Goal: Use online tool/utility: Utilize a website feature to perform a specific function

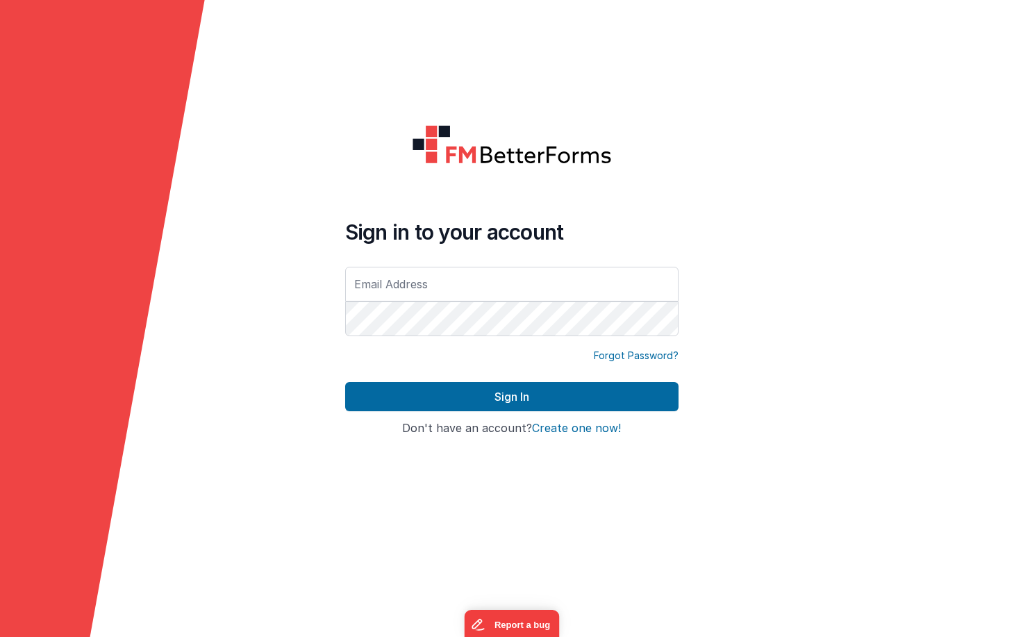
type input "[PERSON_NAME][EMAIL_ADDRESS][DOMAIN_NAME]"
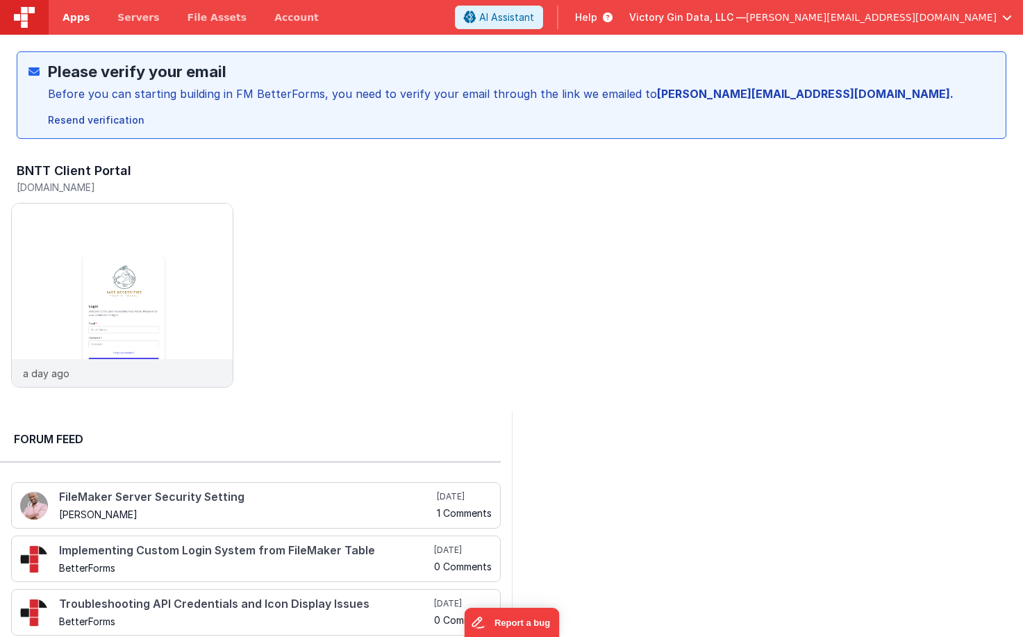
click at [78, 26] on link "Apps" at bounding box center [76, 17] width 55 height 35
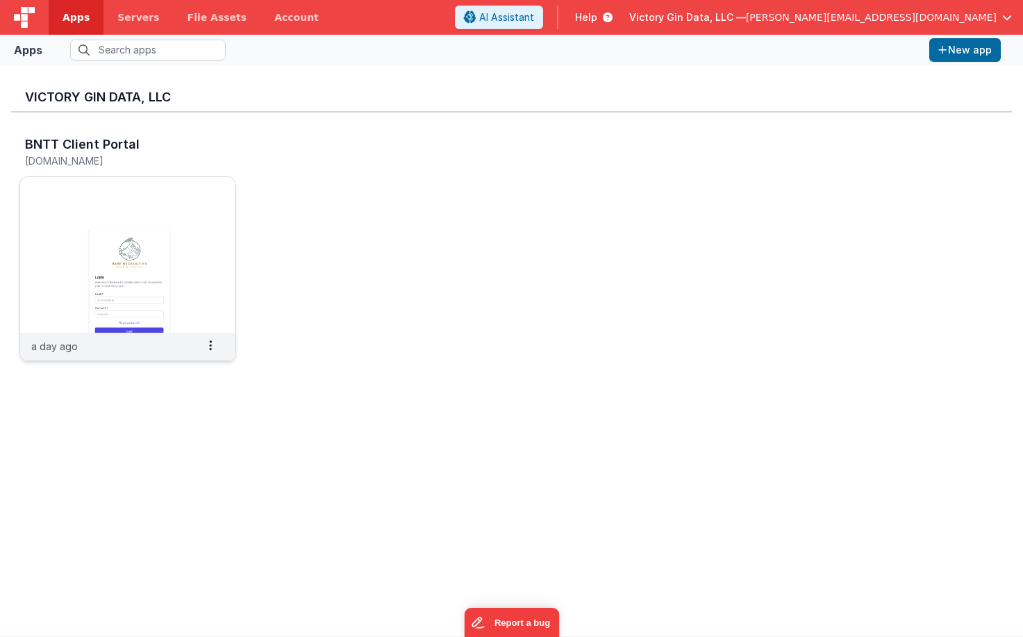
click at [127, 210] on img at bounding box center [127, 255] width 215 height 156
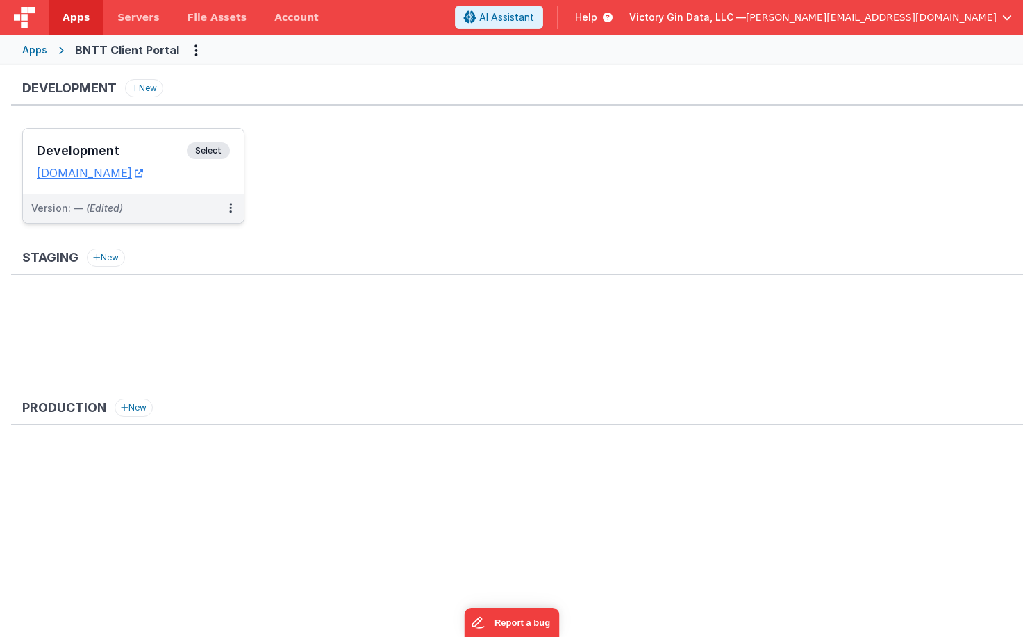
click at [201, 181] on div "Development Select URLs [DOMAIN_NAME]" at bounding box center [133, 160] width 221 height 65
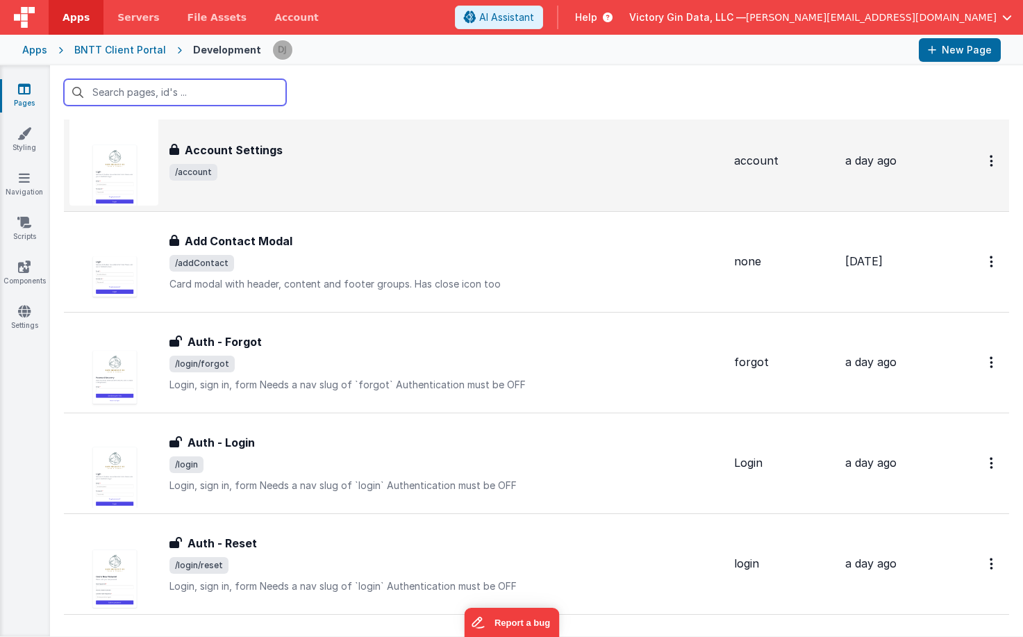
scroll to position [54, 0]
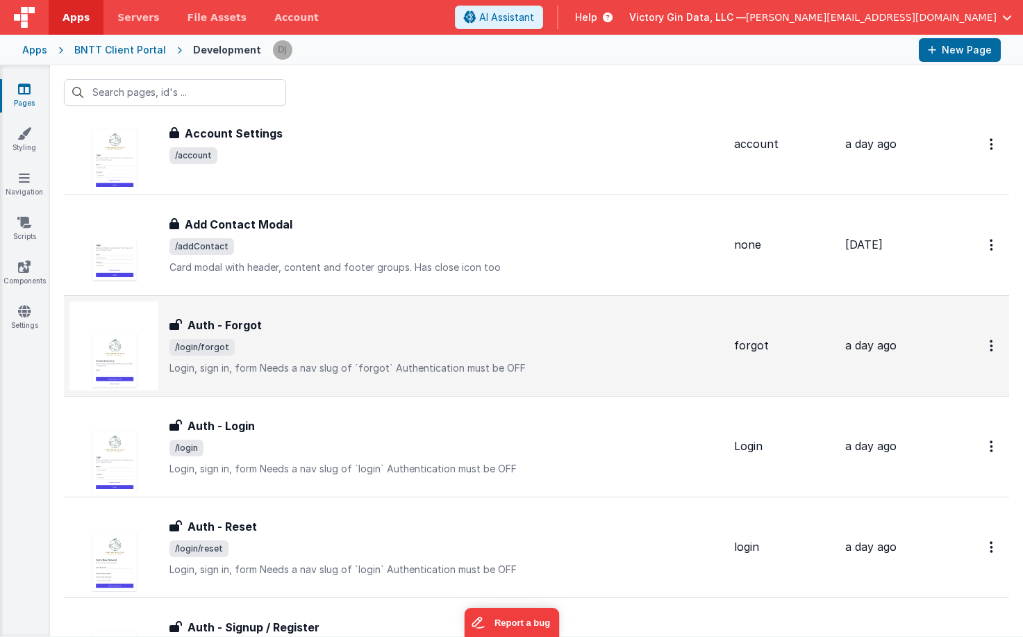
click at [323, 357] on div "Auth - Forgot Auth - Forgot /login/forgot Login, sign in, formNeeds a nav slug…" at bounding box center [445, 346] width 553 height 58
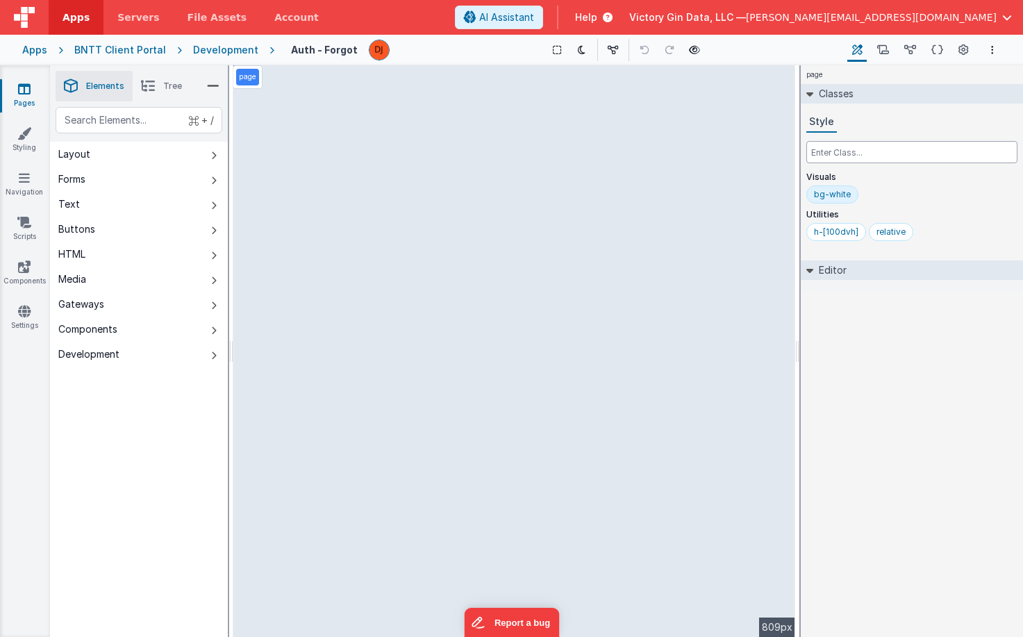
click at [923, 150] on input "text" at bounding box center [911, 152] width 211 height 22
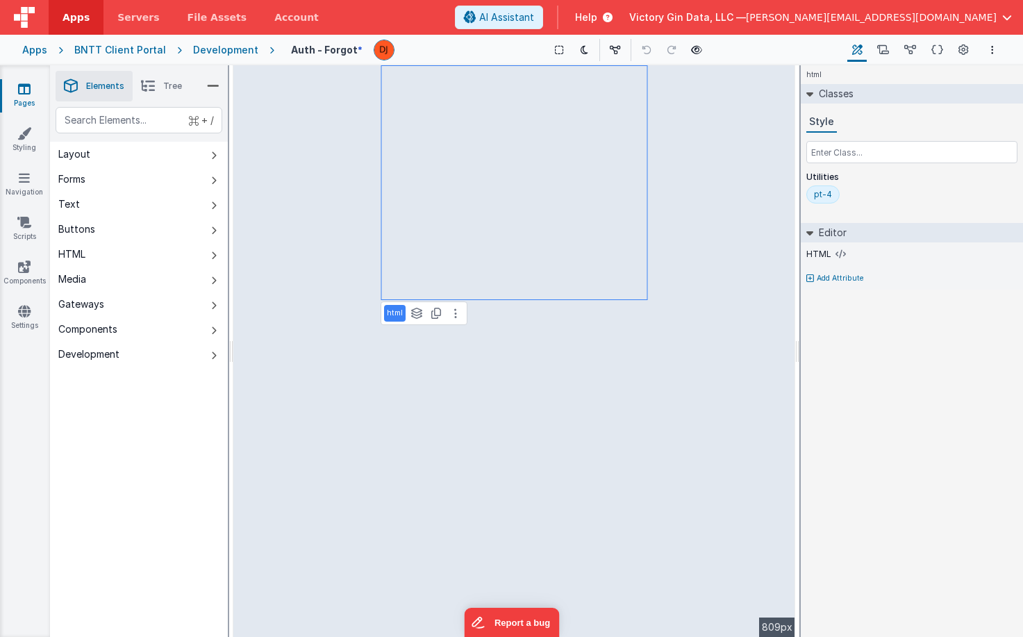
select select "email"
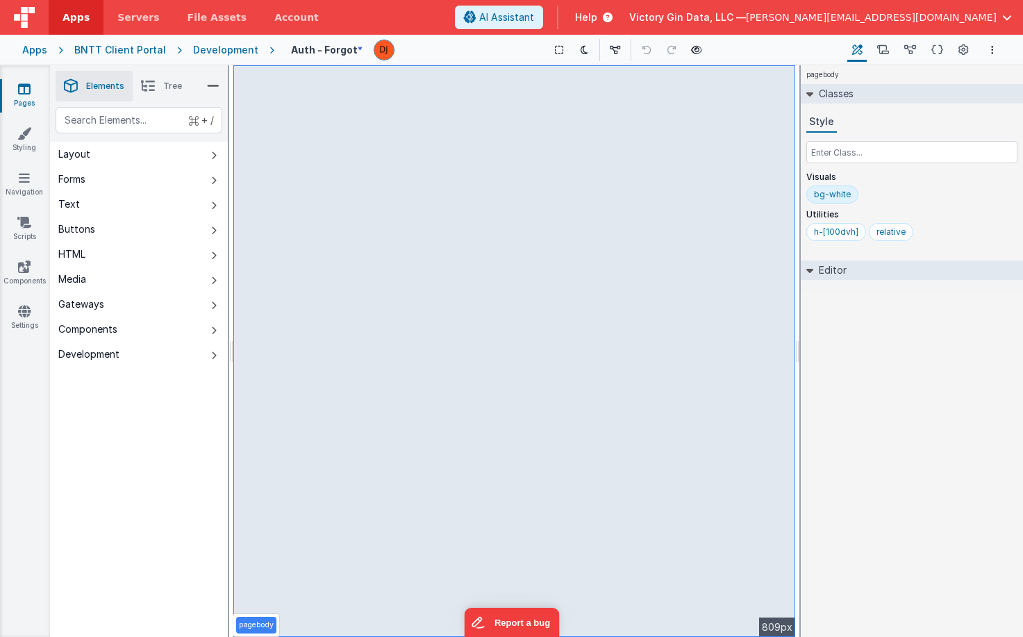
click at [410, 31] on header "Apps Servers File Assets Account Some FUTURE Slot AI Assistant Help Victory Gin…" at bounding box center [511, 17] width 1023 height 35
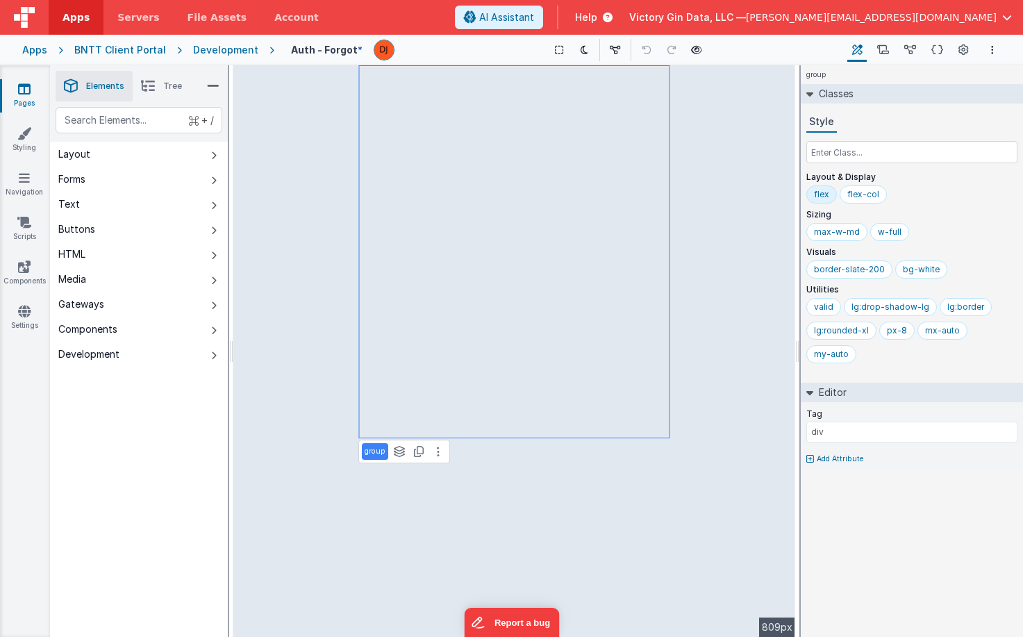
type input "model.isLoading"
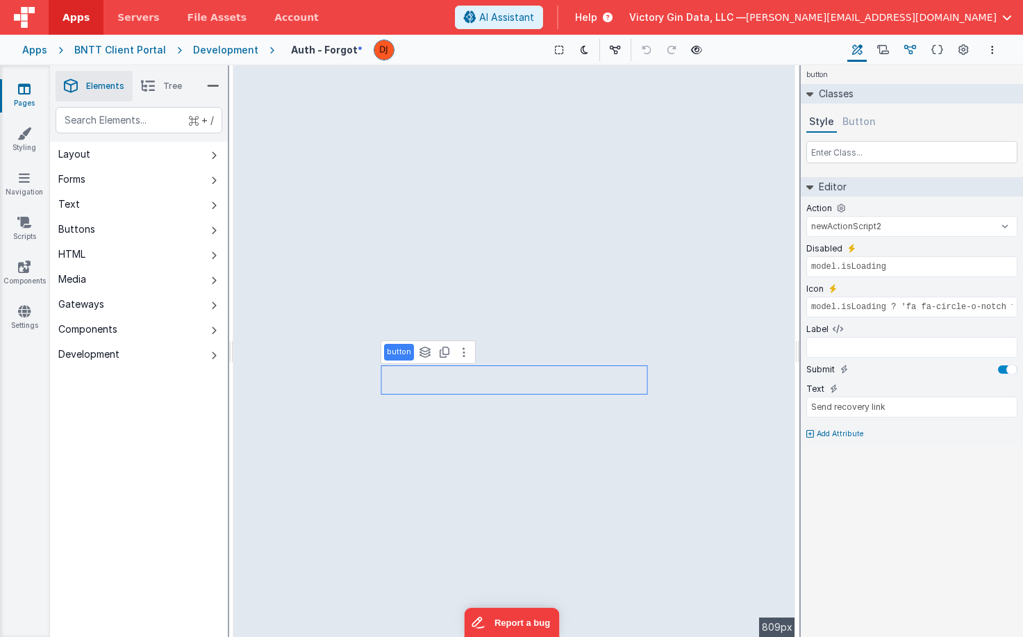
click at [909, 56] on icon at bounding box center [910, 50] width 12 height 15
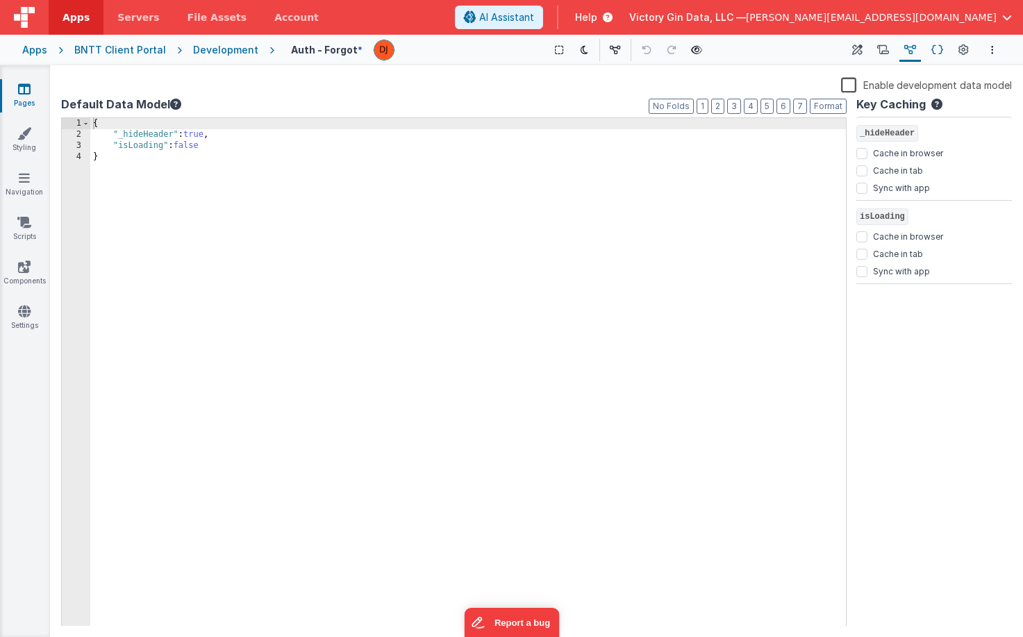
click at [932, 55] on icon at bounding box center [937, 50] width 12 height 15
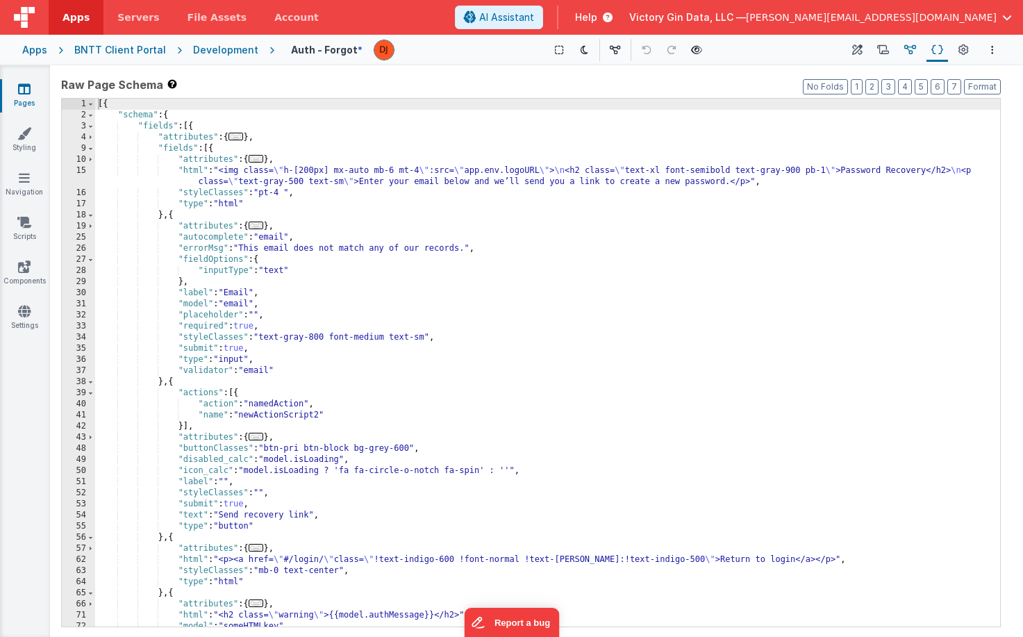
click at [916, 47] on icon at bounding box center [910, 50] width 12 height 15
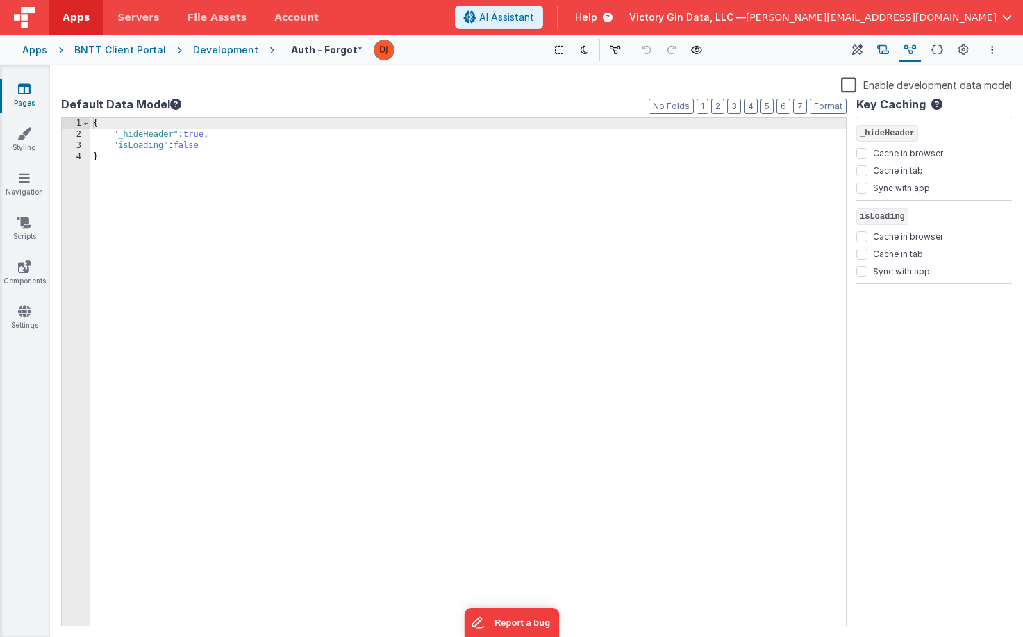
click at [889, 53] on icon at bounding box center [883, 50] width 12 height 15
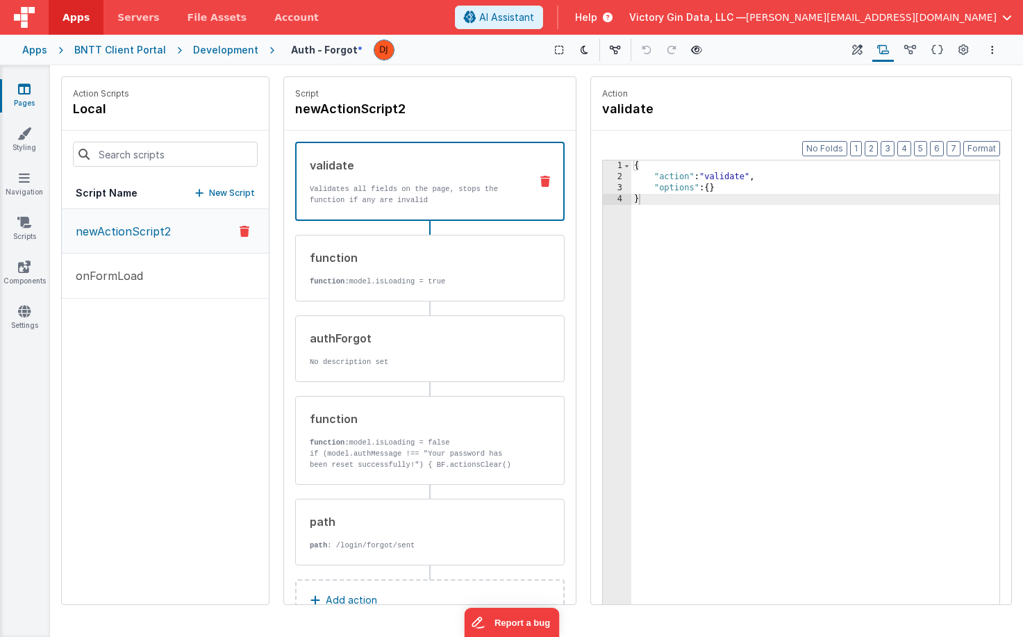
click at [199, 228] on button "newActionScript2" at bounding box center [165, 231] width 207 height 44
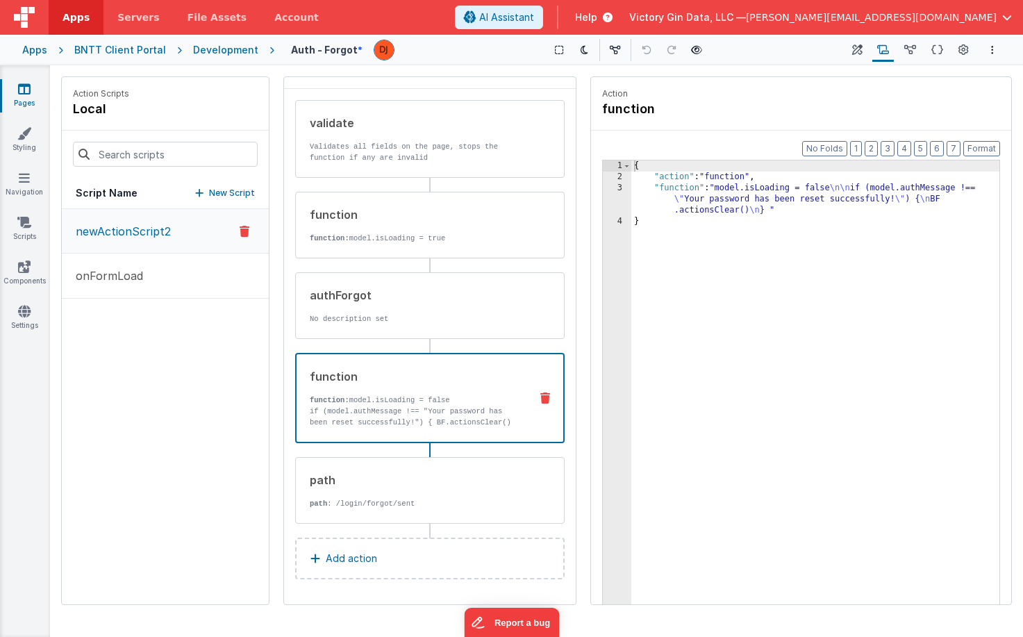
click at [412, 389] on div "function function: model.isLoading = false if (model.authMessage !== "Your pass…" at bounding box center [407, 398] width 222 height 60
click at [110, 224] on p "newActionScript2" at bounding box center [118, 231] width 103 height 17
click at [125, 236] on p "newActionScript2" at bounding box center [118, 231] width 103 height 17
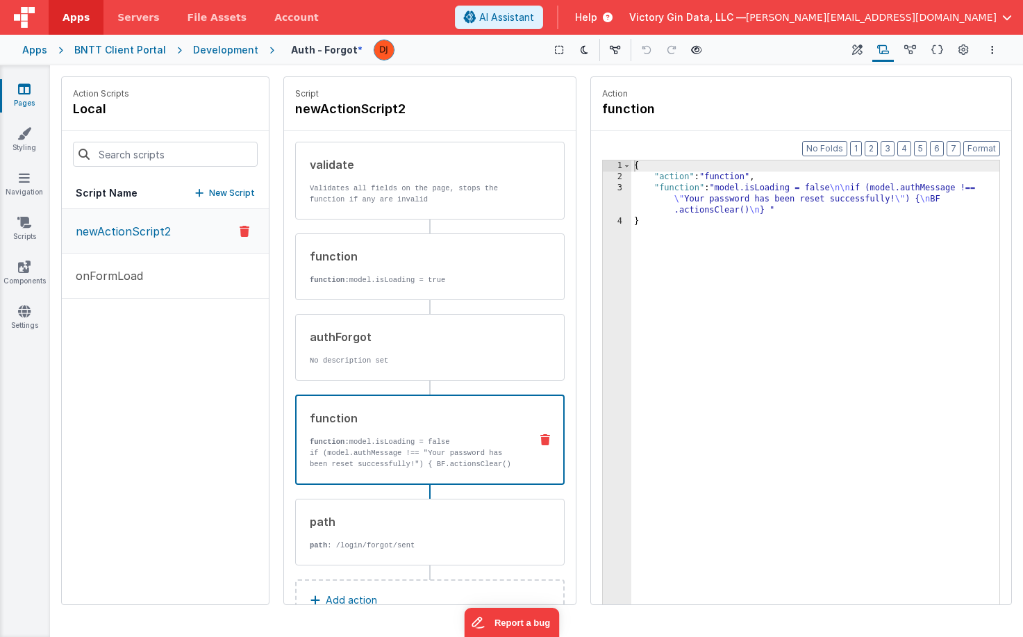
click at [351, 119] on div "Script newActionScript2" at bounding box center [430, 103] width 292 height 53
click at [353, 110] on h4 "newActionScript2" at bounding box center [399, 108] width 208 height 19
click at [353, 110] on input "newActionScript2" at bounding box center [364, 108] width 139 height 19
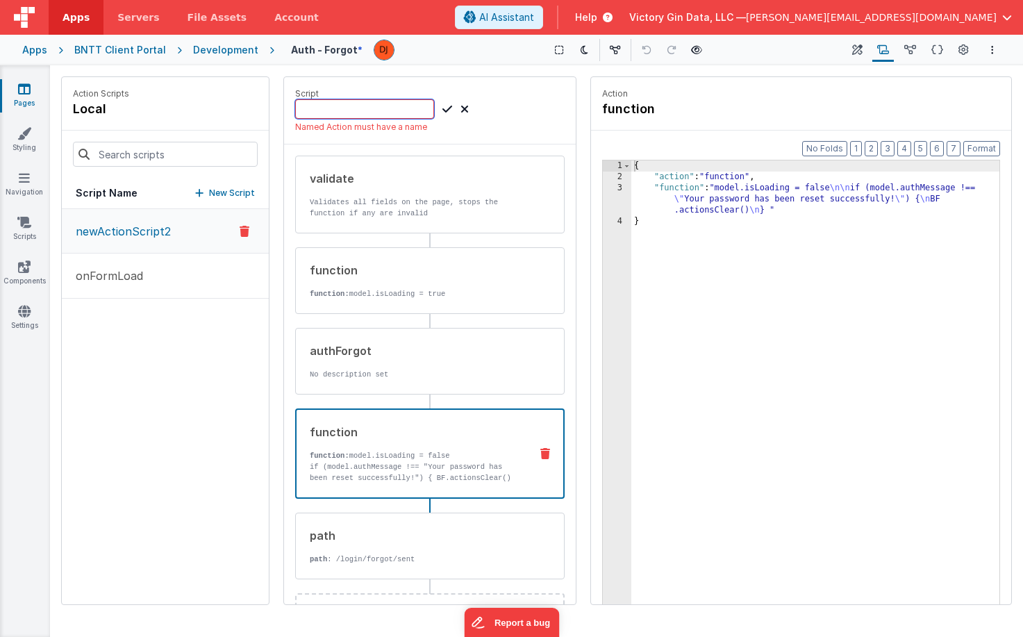
type input "A"
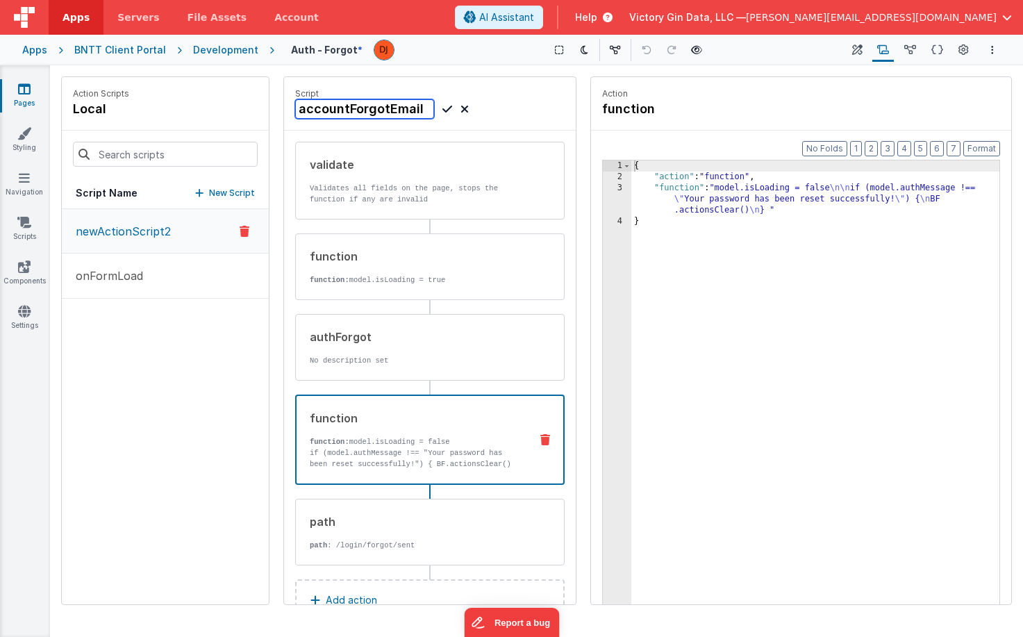
click at [386, 112] on input "accountForgotEmail" at bounding box center [364, 108] width 139 height 19
type input "accountForgotPassword"
click at [450, 110] on icon at bounding box center [447, 109] width 10 height 17
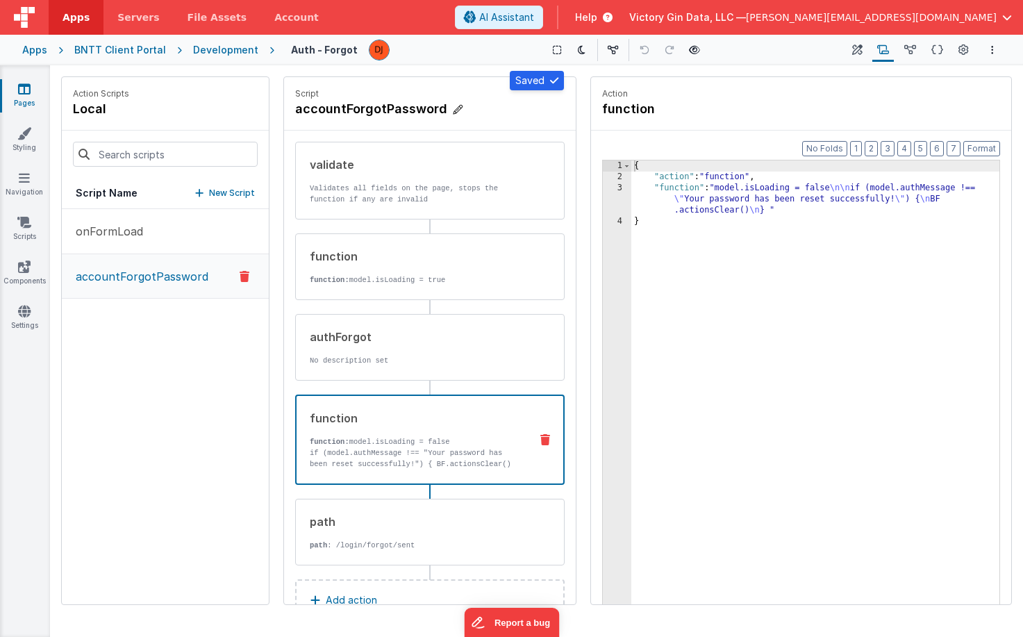
click at [366, 112] on h4 "accountForgotPassword" at bounding box center [399, 108] width 208 height 19
click at [366, 112] on input "accountForgotPassword" at bounding box center [364, 108] width 139 height 19
click at [389, 117] on input "accountForgotPassword" at bounding box center [364, 108] width 139 height 19
drag, startPoint x: 442, startPoint y: 180, endPoint x: 984, endPoint y: 646, distance: 714.3
click at [434, 119] on input "accountForgotPassword" at bounding box center [364, 108] width 139 height 19
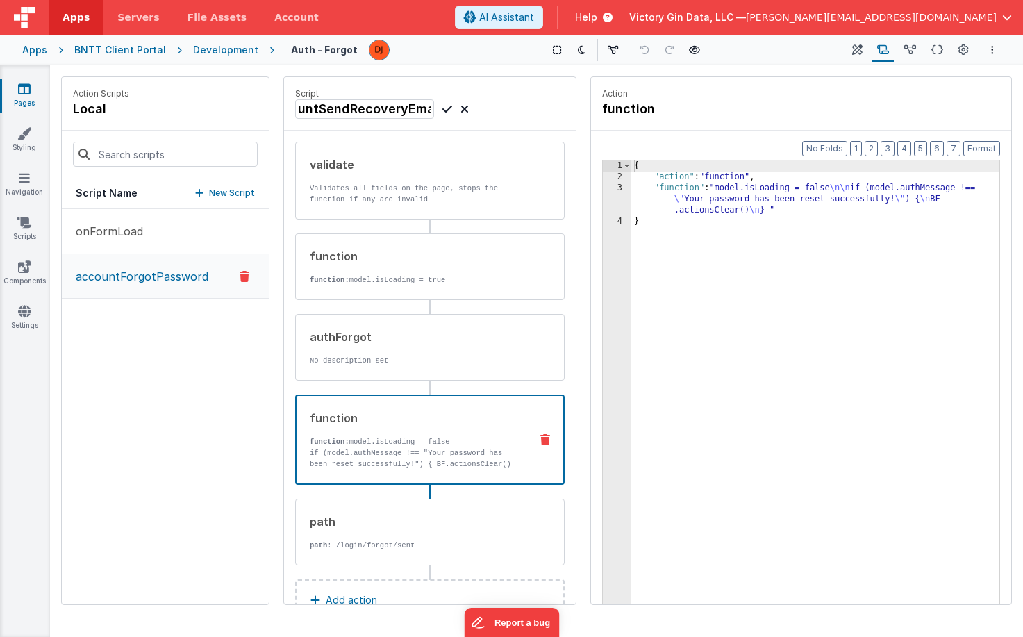
scroll to position [0, 37]
type input "accountSendRecoveryEmail"
click at [444, 112] on icon at bounding box center [447, 109] width 10 height 17
click at [444, 195] on p "Validates all fields on the page, stops the function if any are invalid" at bounding box center [415, 194] width 210 height 22
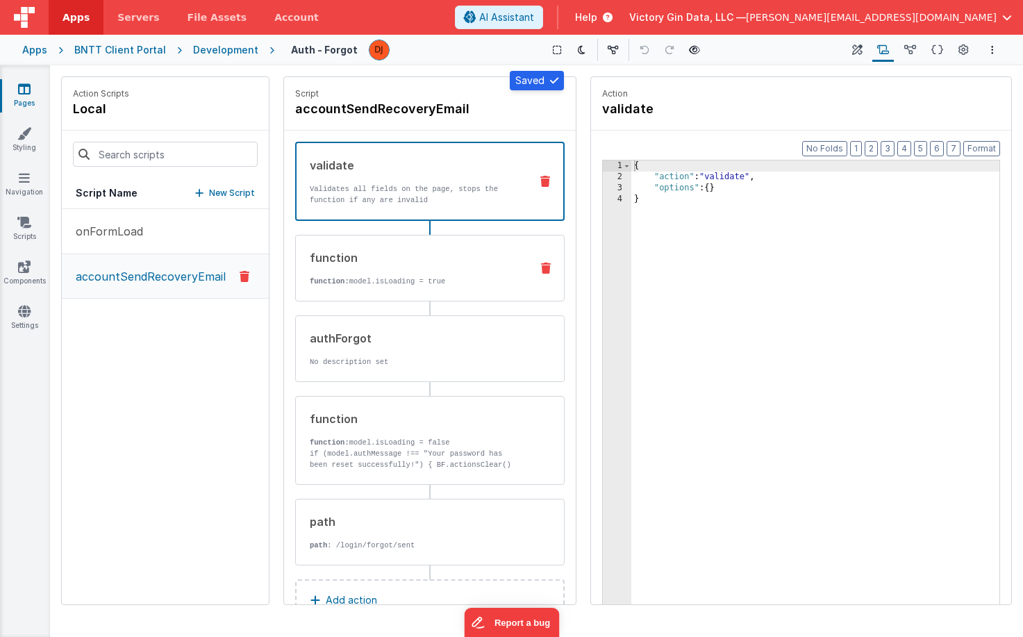
click at [464, 291] on div "function function: model.isLoading = true" at bounding box center [429, 268] width 269 height 67
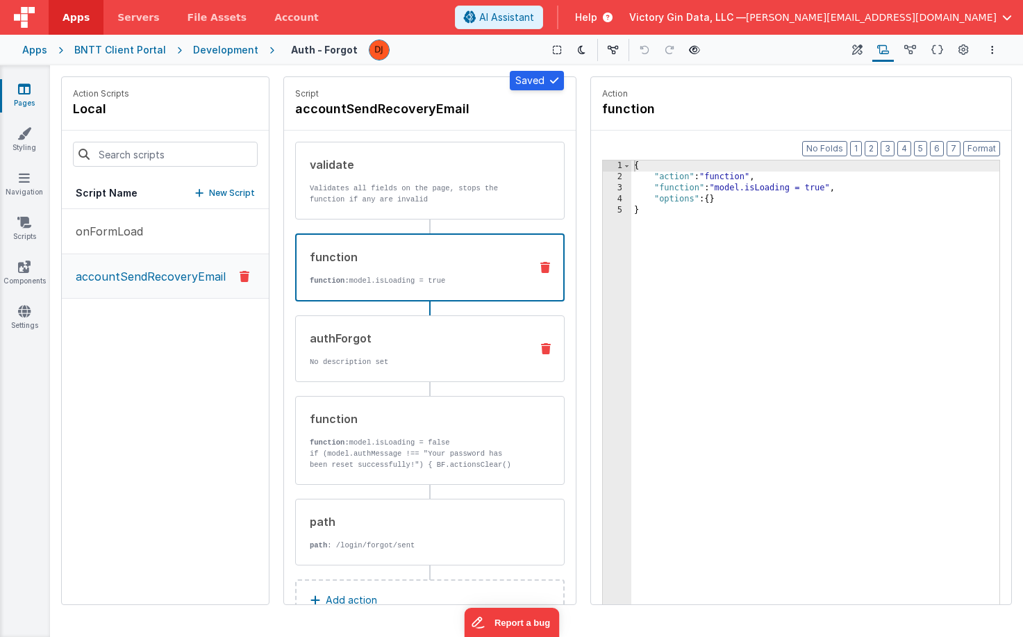
click at [466, 345] on div "authForgot" at bounding box center [415, 338] width 210 height 17
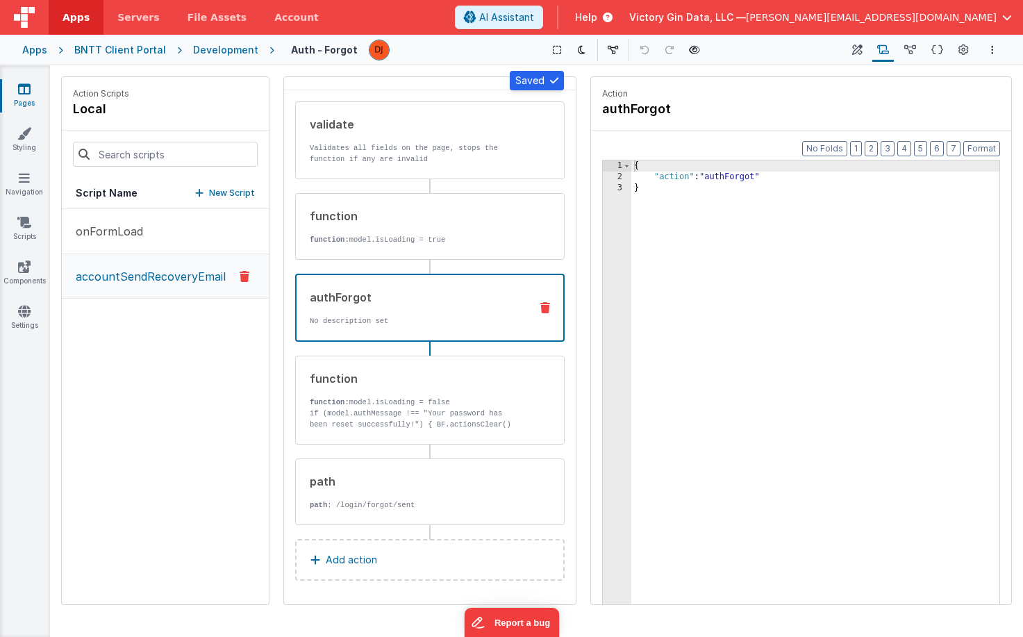
scroll to position [42, 0]
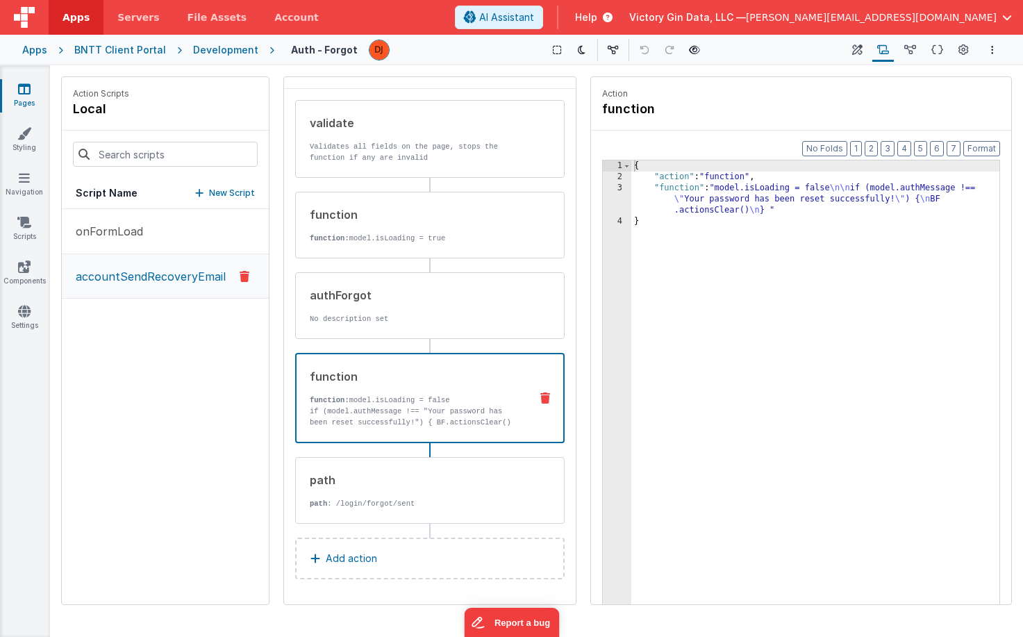
click at [420, 433] on div "function function: model.isLoading = false if (model.authMessage !== "Your pass…" at bounding box center [429, 398] width 269 height 90
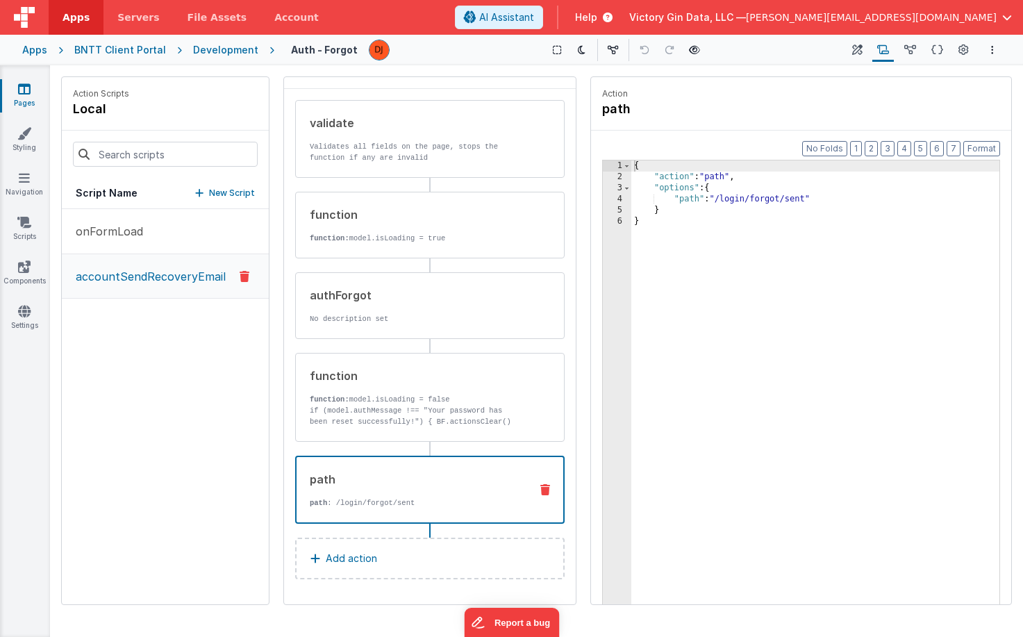
click at [424, 501] on p "path : /login/forgot/sent" at bounding box center [414, 502] width 209 height 11
